Goal: Find specific page/section: Find specific page/section

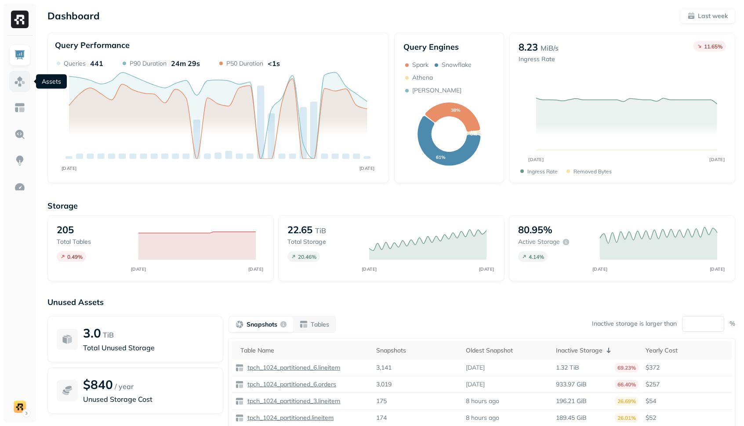
click at [22, 84] on img at bounding box center [19, 81] width 11 height 11
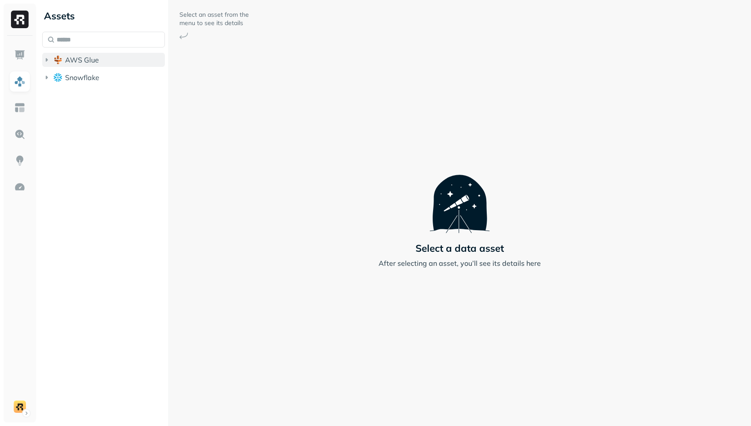
click at [84, 58] on span "AWS Glue" at bounding box center [82, 59] width 34 height 9
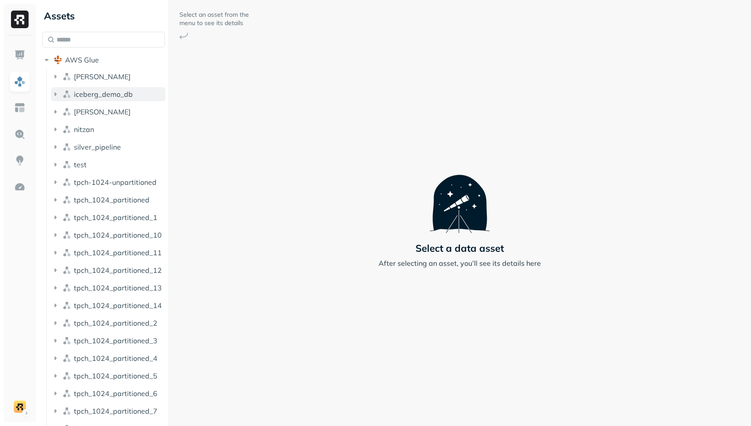
click at [89, 93] on span "iceberg_demo_db" at bounding box center [103, 94] width 59 height 9
click at [90, 111] on span "Tables" at bounding box center [82, 110] width 22 height 9
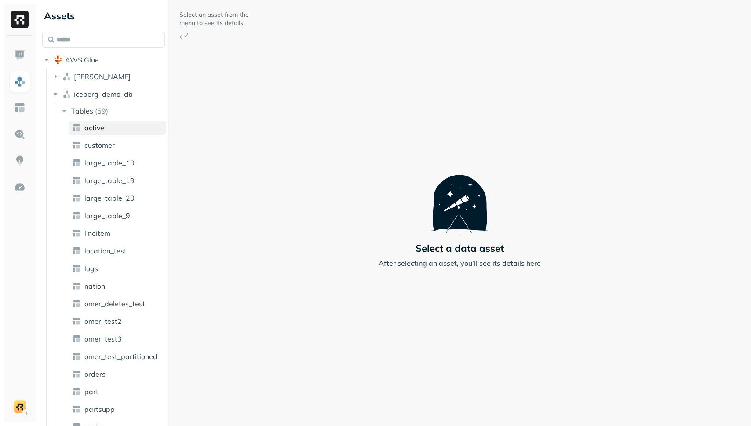
click at [93, 132] on link "active" at bounding box center [118, 127] width 98 height 14
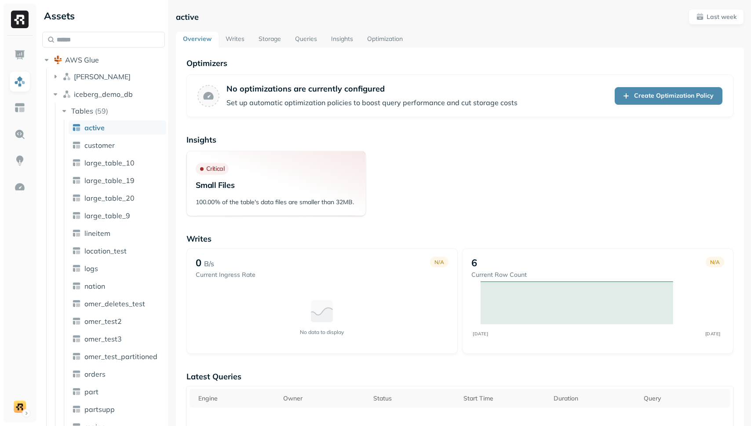
click at [238, 44] on link "Writes" at bounding box center [234, 40] width 33 height 16
